Goal: Information Seeking & Learning: Learn about a topic

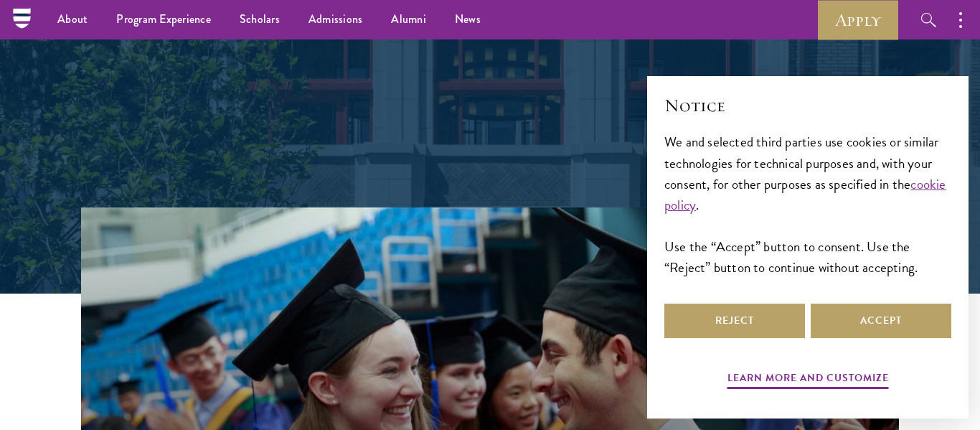
scroll to position [241, 0]
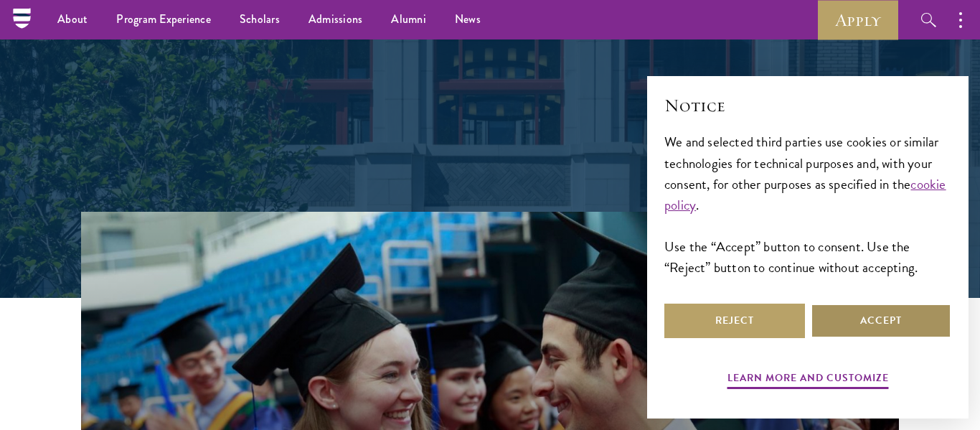
click at [915, 336] on button "Accept" at bounding box center [880, 320] width 141 height 34
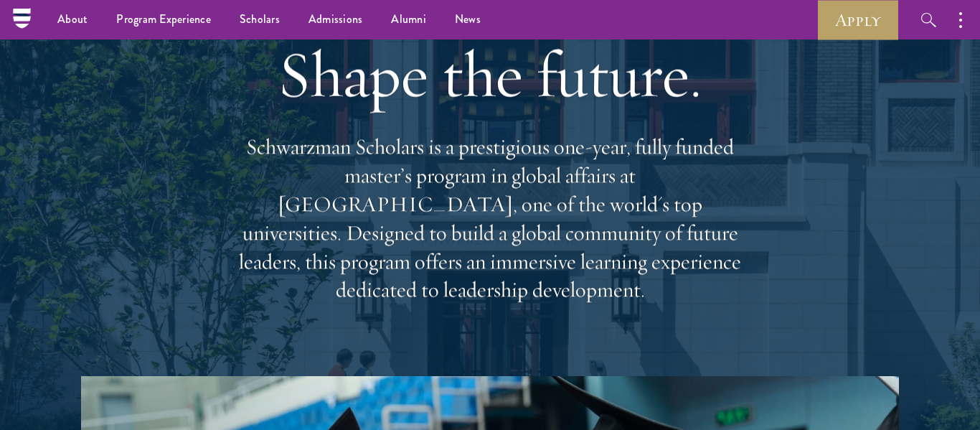
scroll to position [75, 0]
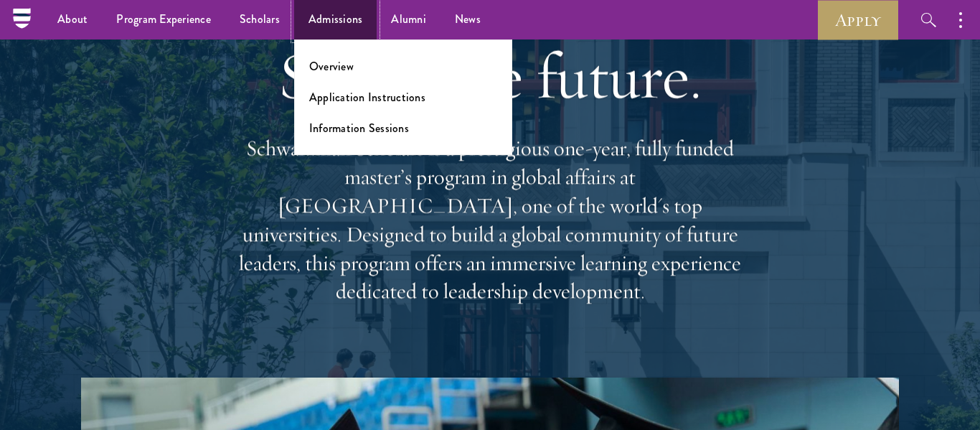
click at [326, 4] on link "Admissions" at bounding box center [335, 19] width 83 height 39
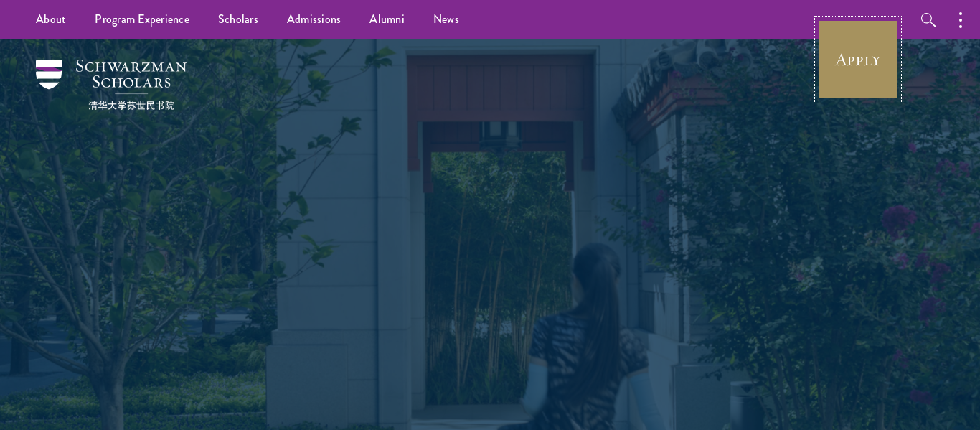
click at [853, 44] on link "Apply" at bounding box center [858, 59] width 80 height 80
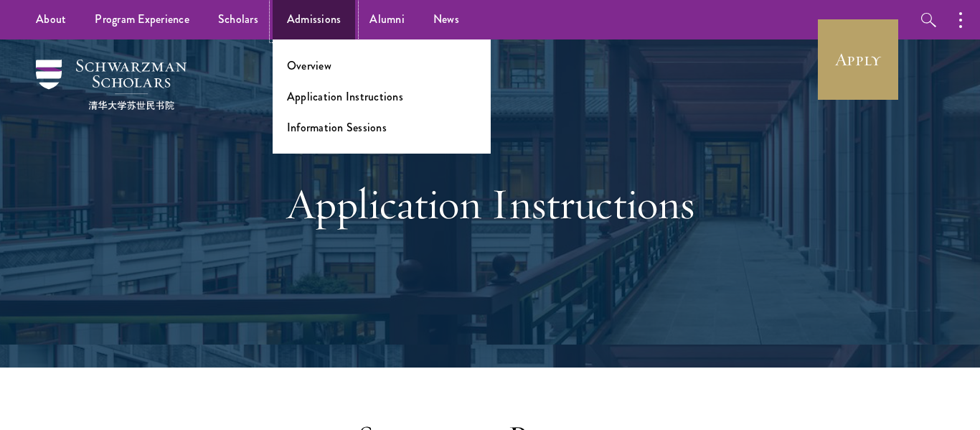
click at [311, 39] on link "Admissions" at bounding box center [314, 19] width 83 height 39
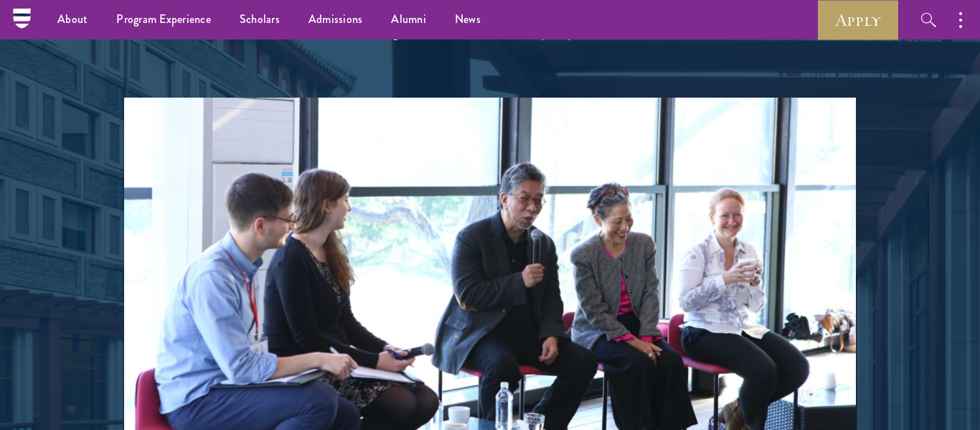
scroll to position [2955, 0]
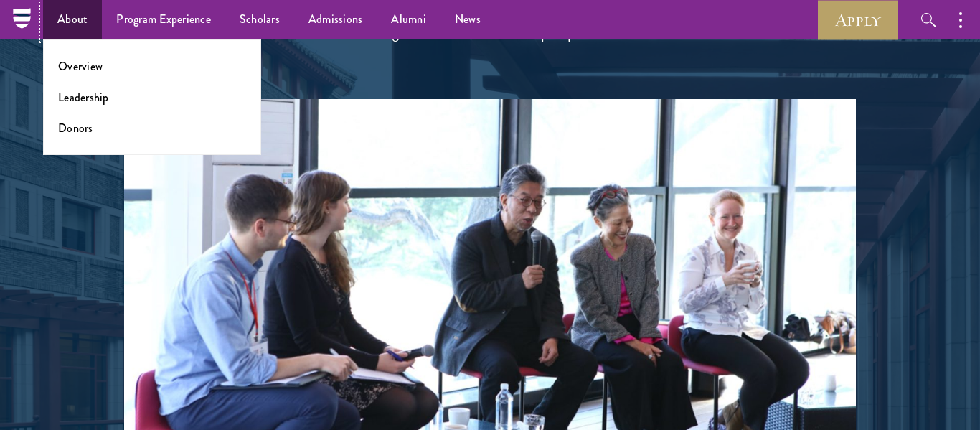
click at [95, 33] on link "About" at bounding box center [72, 19] width 59 height 39
